Goal: Find specific page/section: Find specific page/section

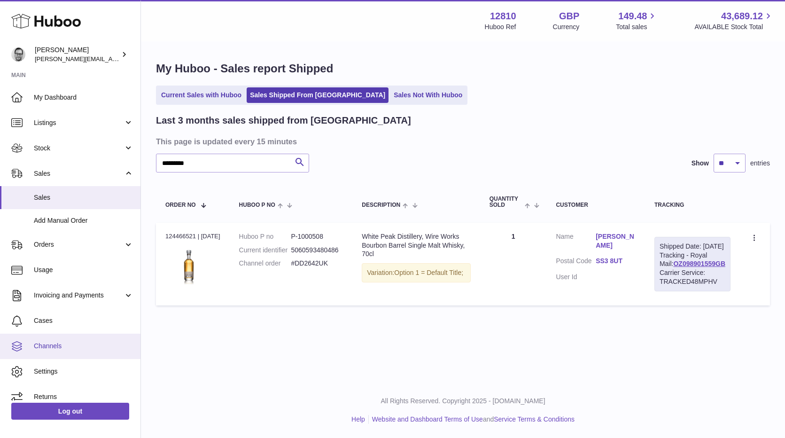
scroll to position [9, 0]
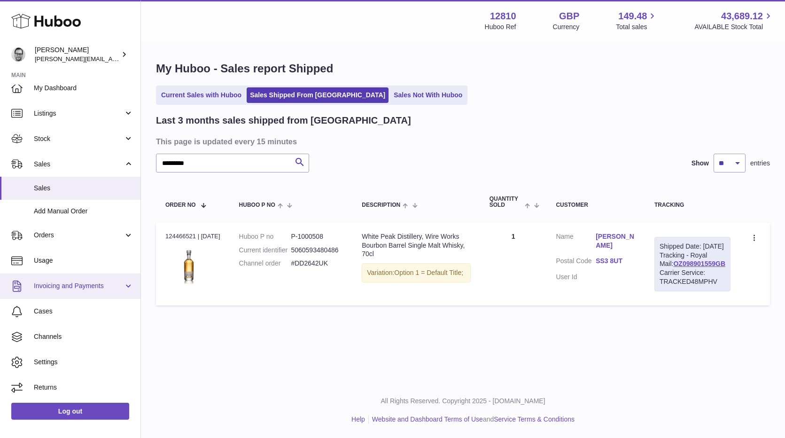
click at [49, 283] on span "Invoicing and Payments" at bounding box center [79, 285] width 90 height 9
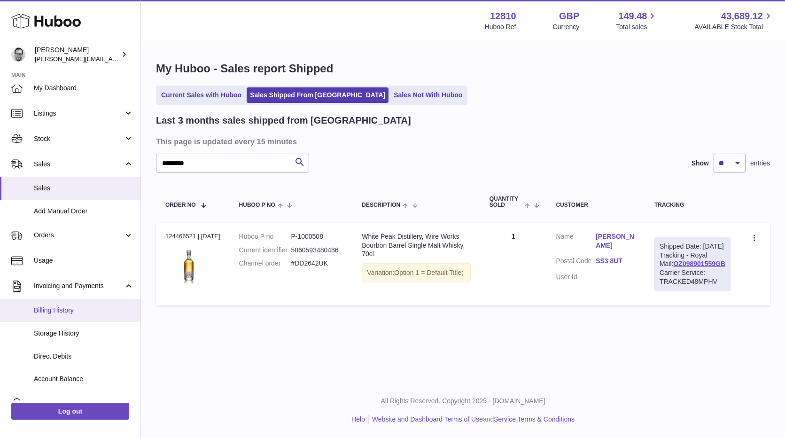
click at [58, 312] on span "Billing History" at bounding box center [84, 310] width 100 height 9
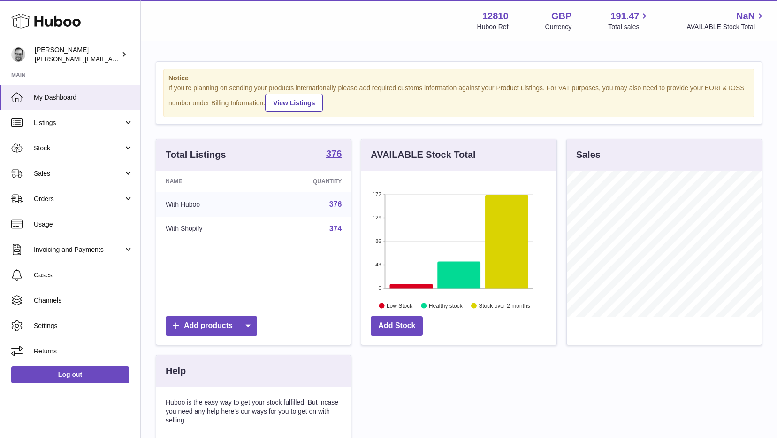
scroll to position [146, 195]
click at [52, 256] on link "Invoicing and Payments" at bounding box center [70, 249] width 140 height 25
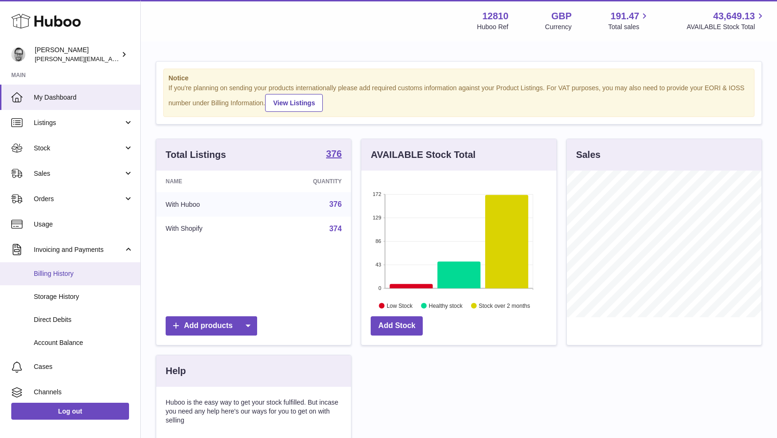
click at [51, 277] on span "Billing History" at bounding box center [84, 273] width 100 height 9
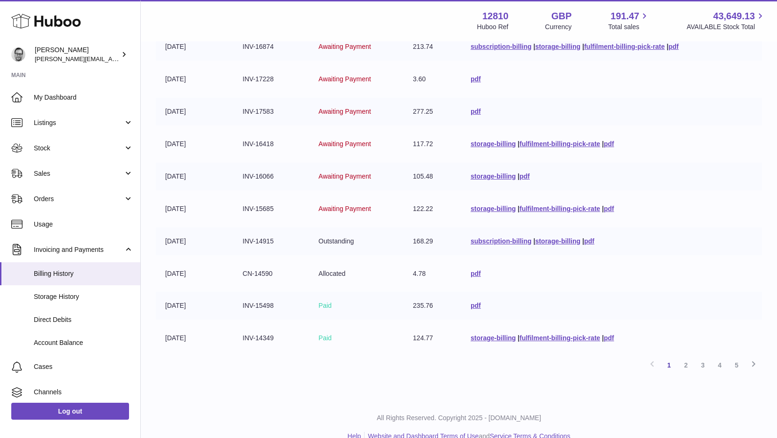
scroll to position [157, 0]
click at [476, 112] on link "pdf" at bounding box center [476, 111] width 10 height 8
